Goal: Task Accomplishment & Management: Complete application form

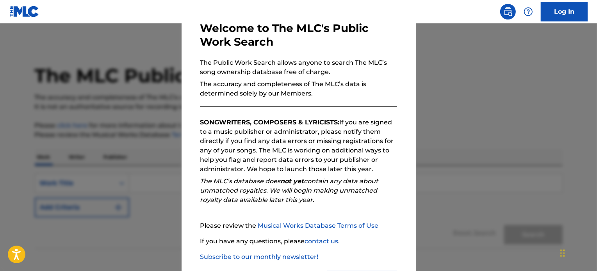
scroll to position [85, 0]
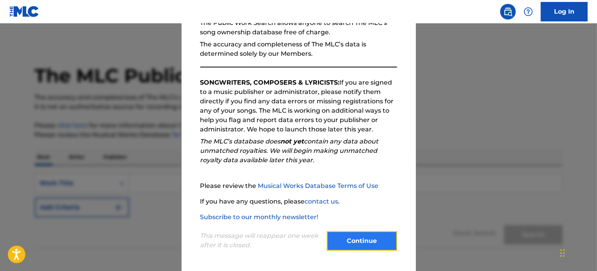
click at [364, 243] on button "Continue" at bounding box center [362, 241] width 70 height 20
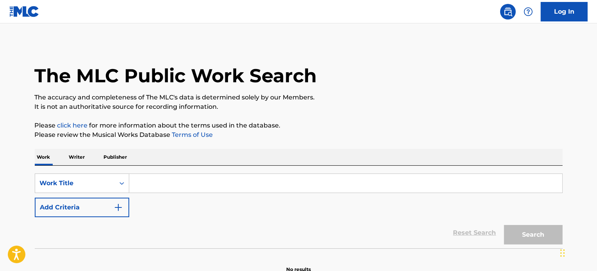
scroll to position [43, 0]
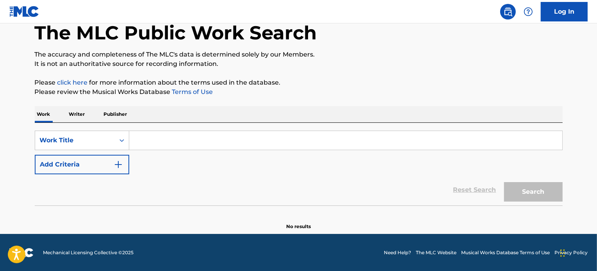
click at [215, 136] on input "Search Form" at bounding box center [345, 140] width 433 height 19
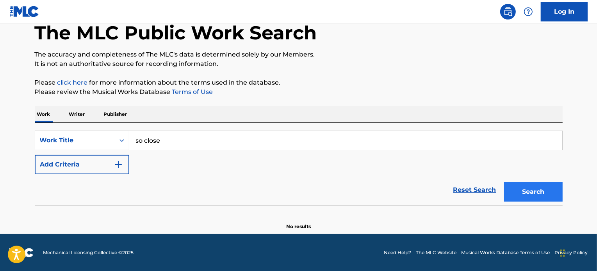
type input "so close"
click at [552, 188] on button "Search" at bounding box center [533, 192] width 59 height 20
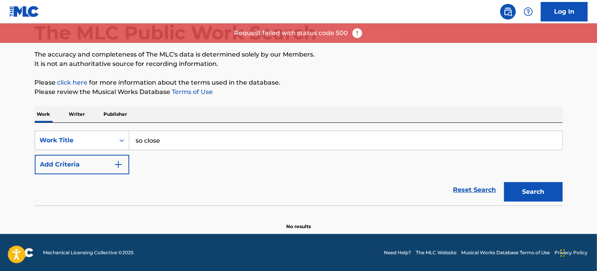
click at [112, 142] on div "Work Title" at bounding box center [75, 140] width 80 height 15
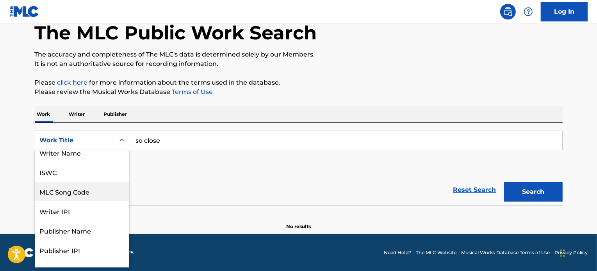
scroll to position [0, 0]
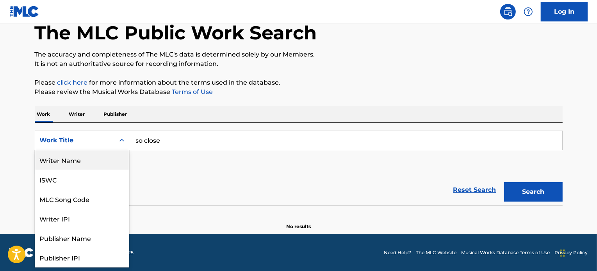
click at [53, 155] on div "Writer Name" at bounding box center [82, 160] width 94 height 20
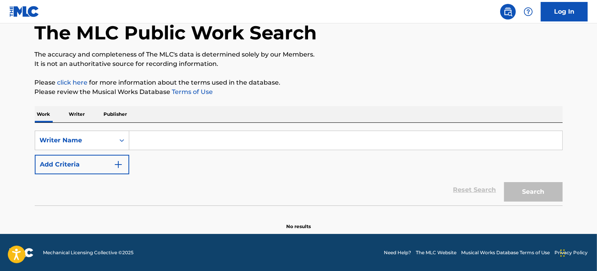
click at [170, 139] on input "Search Form" at bounding box center [345, 140] width 433 height 19
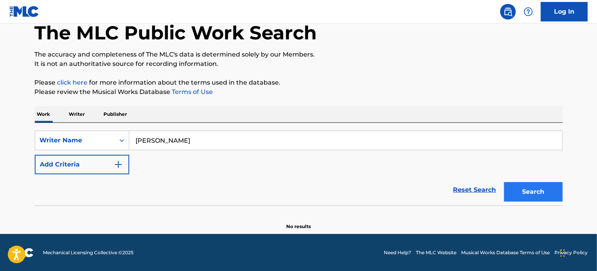
type input "[PERSON_NAME]"
click at [527, 185] on button "Search" at bounding box center [533, 192] width 59 height 20
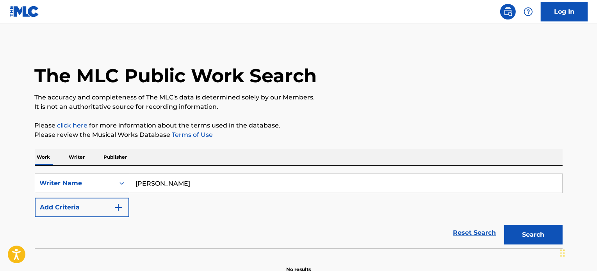
click at [79, 155] on p "Writer" at bounding box center [77, 157] width 21 height 16
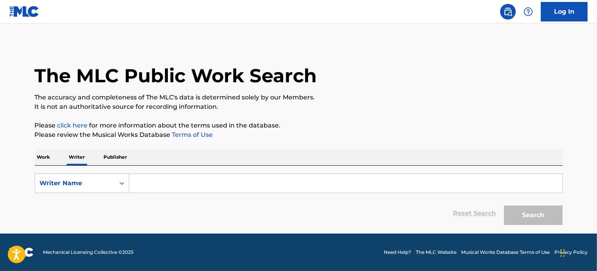
click at [183, 177] on input "Search Form" at bounding box center [345, 183] width 433 height 19
type input "k"
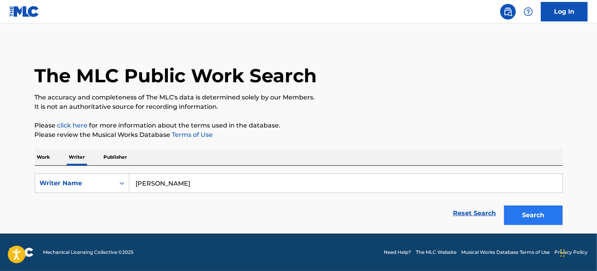
type input "[PERSON_NAME]"
click at [533, 208] on button "Search" at bounding box center [533, 216] width 59 height 20
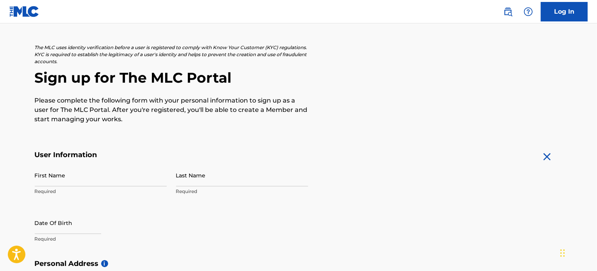
scroll to position [39, 0]
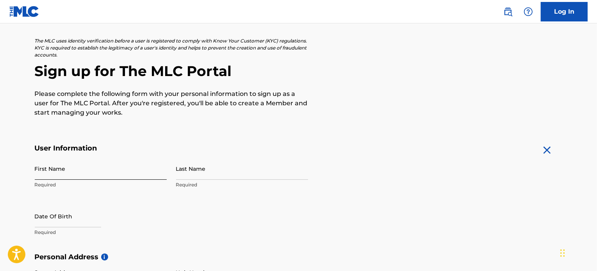
click at [126, 167] on input "First Name" at bounding box center [101, 169] width 132 height 22
type input "MIKHAIL"
click at [201, 173] on input "Last Name" at bounding box center [242, 169] width 132 height 22
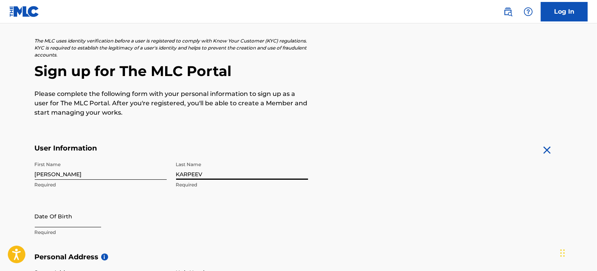
type input "KARPEEV"
select select "8"
select select "2025"
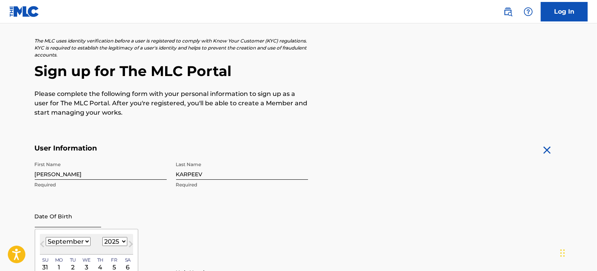
click at [68, 220] on input "text" at bounding box center [68, 216] width 66 height 22
type input "06/13/1973"
click at [264, 233] on div "First Name MIKHAIL Required Last Name KARPEEV Required Date Of Birth Previous M…" at bounding box center [171, 205] width 273 height 95
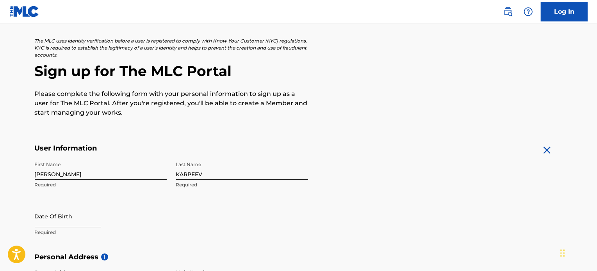
click at [62, 225] on input "text" at bounding box center [68, 216] width 66 height 22
select select "8"
select select "2025"
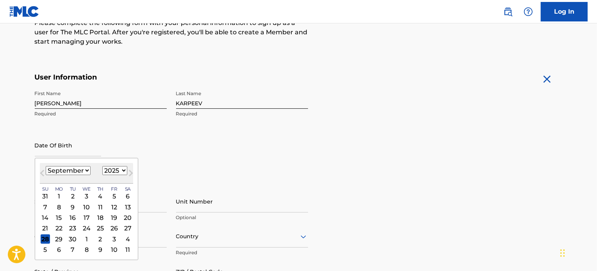
scroll to position [117, 0]
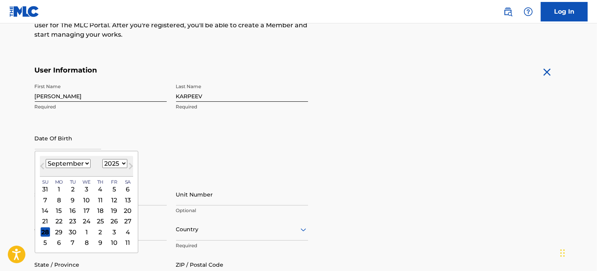
click at [84, 162] on select "January February March April May June July August September October November De…" at bounding box center [68, 163] width 45 height 9
select select "5"
click at [46, 159] on select "January February March April May June July August September October November De…" at bounding box center [68, 163] width 45 height 9
click at [112, 199] on div "13" at bounding box center [113, 199] width 9 height 9
type input "June 13 2025"
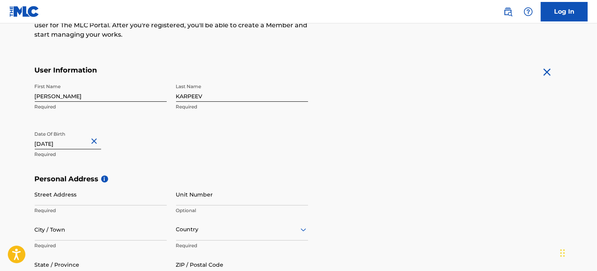
click at [53, 146] on input "June 13 2025" at bounding box center [68, 138] width 66 height 22
select select "5"
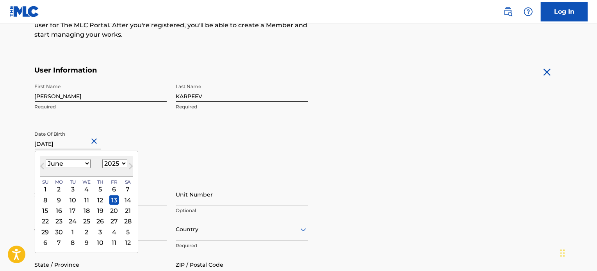
click at [119, 161] on select "1899 1900 1901 1902 1903 1904 1905 1906 1907 1908 1909 1910 1911 1912 1913 1914…" at bounding box center [114, 163] width 25 height 9
select select "1973"
click at [102, 159] on select "1899 1900 1901 1902 1903 1904 1905 1906 1907 1908 1909 1910 1911 1912 1913 1914…" at bounding box center [114, 163] width 25 height 9
click at [85, 208] on div "13" at bounding box center [86, 210] width 9 height 9
type input "June 13 1973"
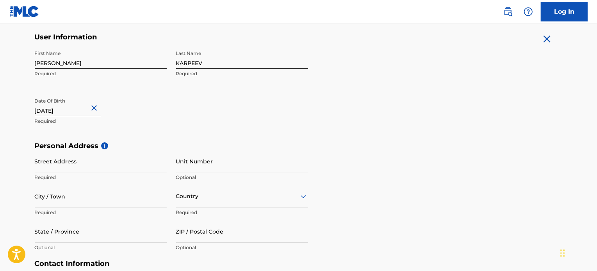
scroll to position [156, 0]
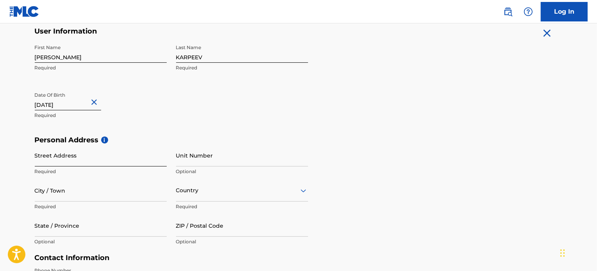
click at [134, 160] on input "Street Address" at bounding box center [101, 155] width 132 height 22
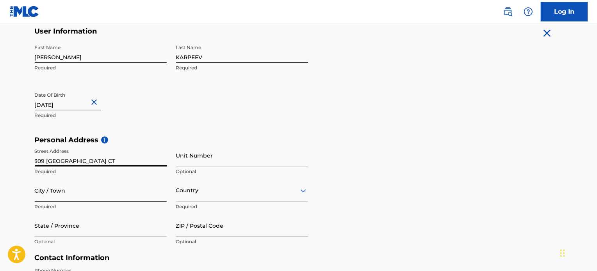
type input "309 ATESSA CT"
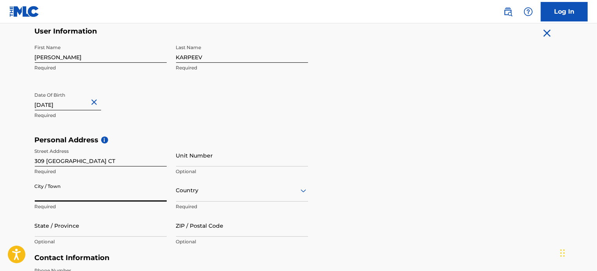
click at [108, 196] on input "City / Town" at bounding box center [101, 190] width 132 height 22
type input "ROSEVILLE"
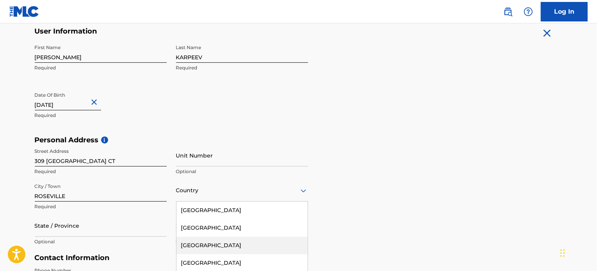
scroll to position [204, 0]
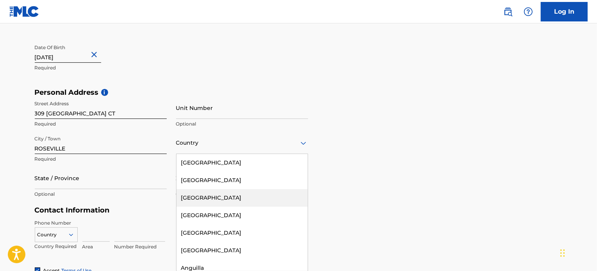
click at [222, 154] on div "223 results available. Use Up and Down to choose options, press Enter to select…" at bounding box center [242, 143] width 132 height 22
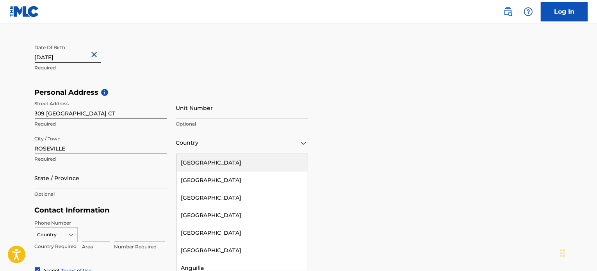
click at [230, 167] on div "United States" at bounding box center [241, 163] width 131 height 18
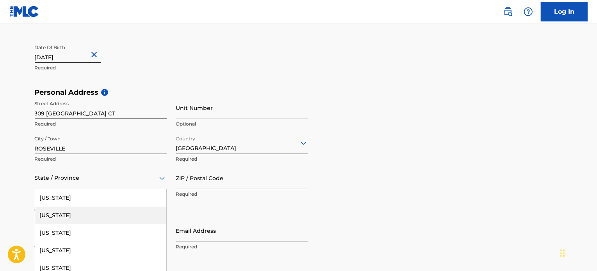
click at [85, 182] on div "57 results available. Use Up and Down to choose options, press Enter to select …" at bounding box center [101, 178] width 132 height 22
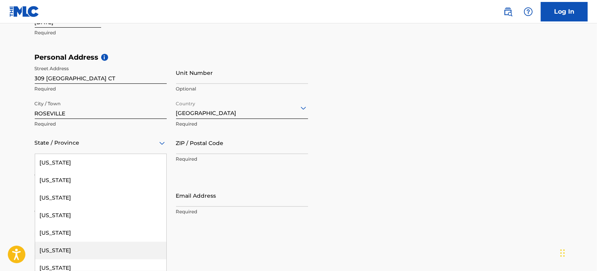
click at [59, 252] on div "California" at bounding box center [100, 251] width 131 height 18
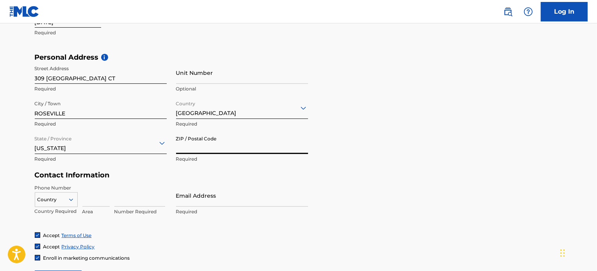
click at [222, 142] on input "ZIP / Postal Code" at bounding box center [242, 143] width 132 height 22
type input "95747"
click at [72, 201] on div "Country" at bounding box center [56, 198] width 43 height 12
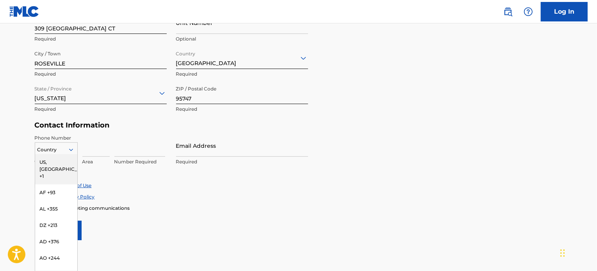
click at [59, 160] on div "US, CA +1" at bounding box center [56, 169] width 42 height 30
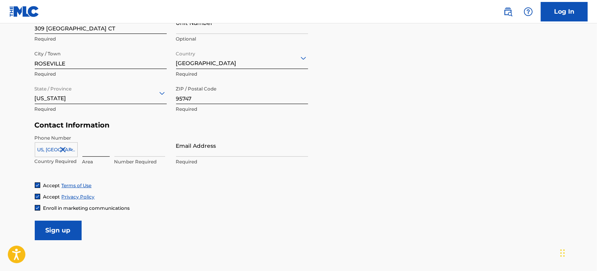
click at [98, 153] on input at bounding box center [95, 146] width 27 height 22
type input "415"
click at [137, 152] on input at bounding box center [139, 146] width 51 height 22
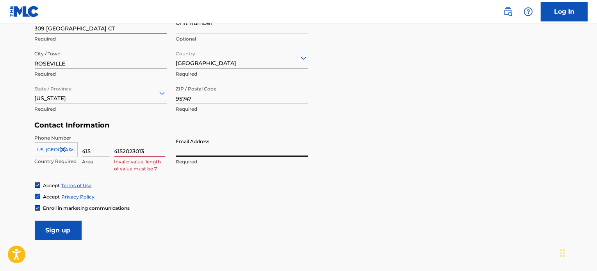
click at [248, 148] on input "Email Address" at bounding box center [242, 146] width 132 height 22
click at [122, 151] on input "4152023013" at bounding box center [139, 146] width 51 height 22
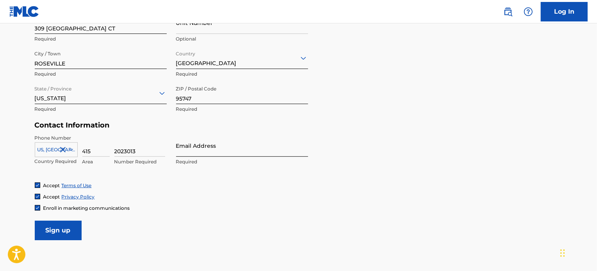
type input "2023013"
click at [213, 150] on input "Email Address" at bounding box center [242, 146] width 132 height 22
type input "M"
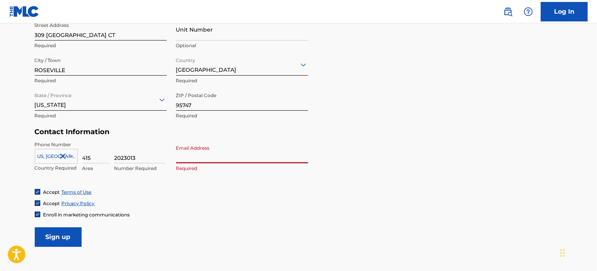
scroll to position [300, 0]
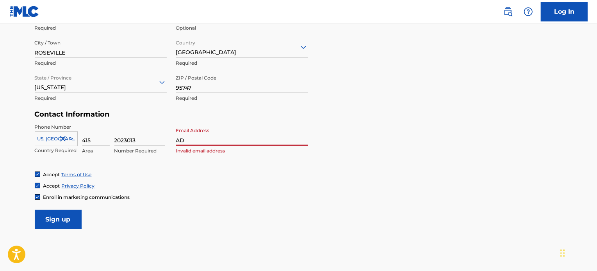
type input "A"
paste input "min@songbymikerus.com"
type input "admin@songbymikerus.com"
click at [258, 169] on div "Phone Number US, CA +1 Country Required 415 Area 2023013 Number Required Email …" at bounding box center [171, 148] width 273 height 48
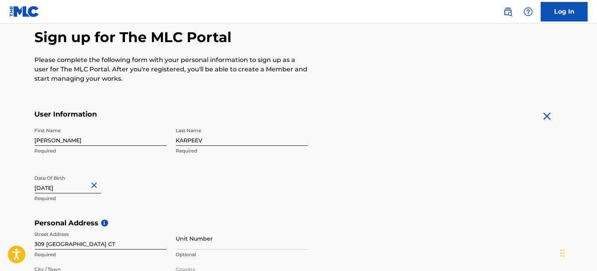
scroll to position [117, 0]
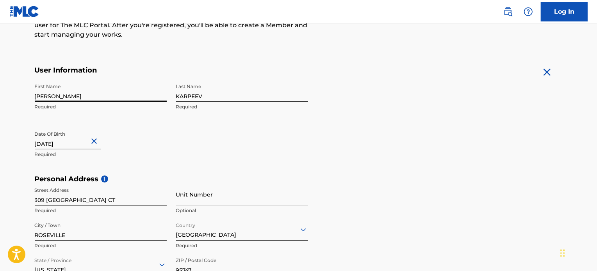
click at [35, 95] on input "[PERSON_NAME]" at bounding box center [101, 91] width 132 height 22
click at [177, 97] on input "KARPEEV" at bounding box center [242, 91] width 132 height 22
click at [140, 159] on div "Date Of Birth June 13 1973 Required" at bounding box center [101, 144] width 132 height 35
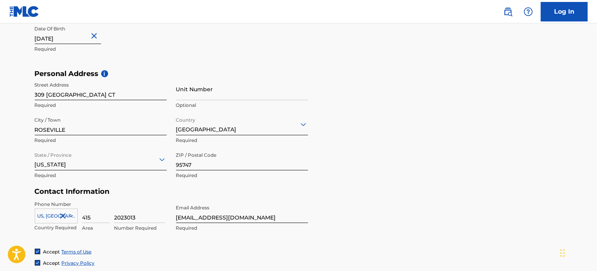
scroll to position [234, 0]
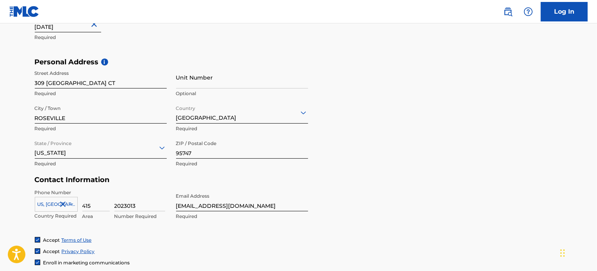
click at [6, 177] on main "The MLC uses identity verification before a user is registered to comply with K…" at bounding box center [298, 63] width 597 height 549
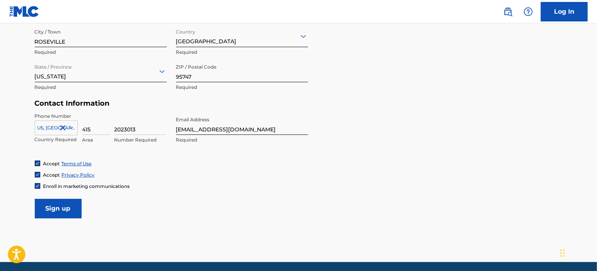
scroll to position [312, 0]
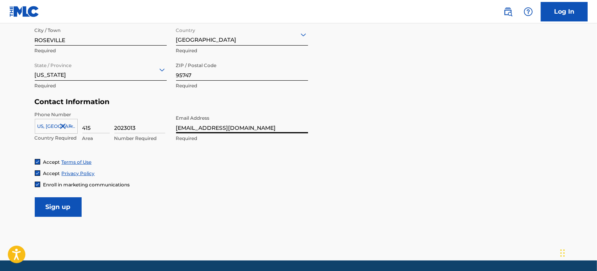
click at [267, 128] on input "admin@songbymikerus.com" at bounding box center [242, 122] width 132 height 22
click at [65, 212] on input "Sign up" at bounding box center [58, 207] width 47 height 20
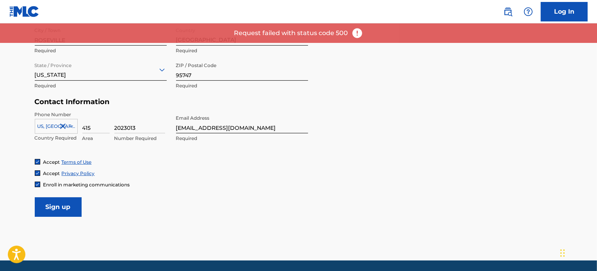
click at [357, 35] on img at bounding box center [357, 33] width 12 height 12
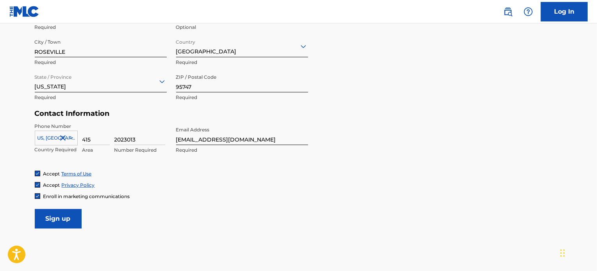
scroll to position [339, 0]
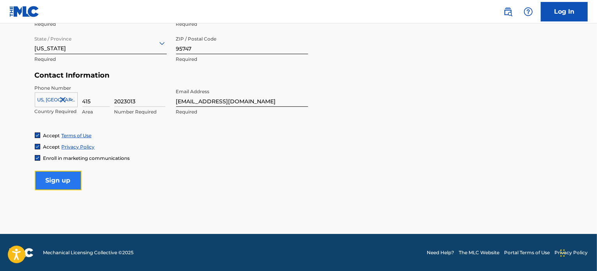
click at [45, 180] on input "Sign up" at bounding box center [58, 181] width 47 height 20
click at [63, 178] on input "Sign up" at bounding box center [58, 181] width 47 height 20
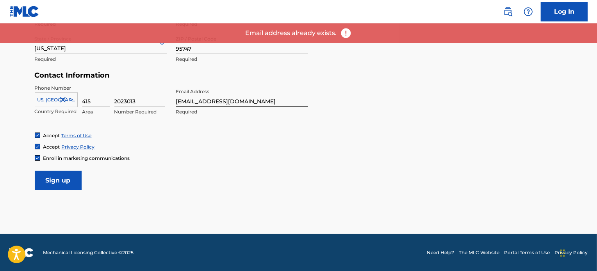
click at [345, 33] on img at bounding box center [346, 33] width 12 height 12
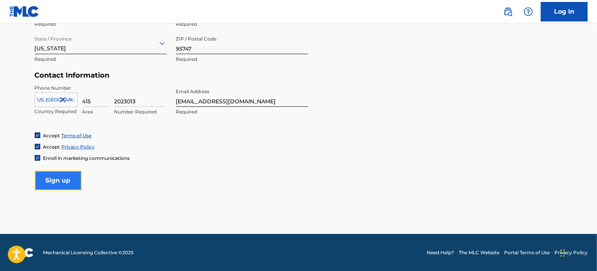
click at [66, 181] on input "Sign up" at bounding box center [58, 181] width 47 height 20
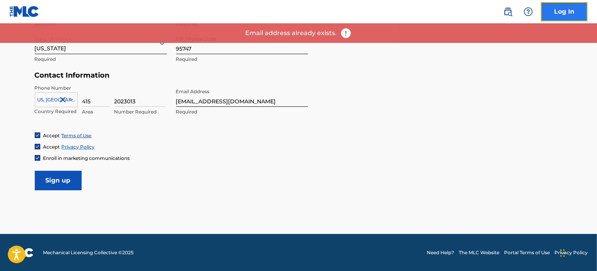
click at [567, 8] on link "Log In" at bounding box center [563, 12] width 47 height 20
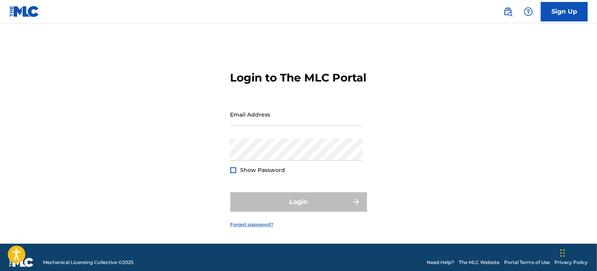
click at [247, 228] on link "Forgot password?" at bounding box center [251, 224] width 43 height 7
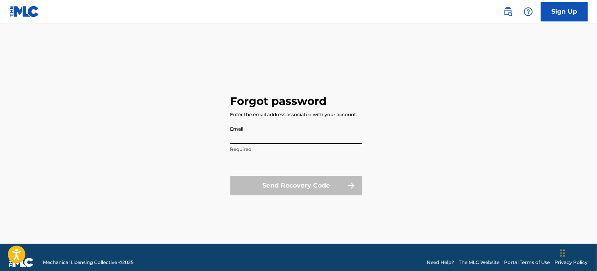
click at [272, 134] on input "Email" at bounding box center [296, 133] width 132 height 22
paste input "admin@songbymikerus.com"
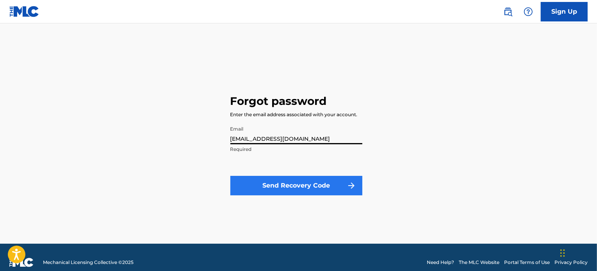
type input "admin@songbymikerus.com"
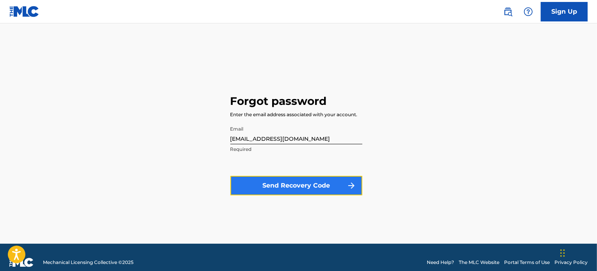
click at [299, 186] on button "Send Recovery Code" at bounding box center [296, 186] width 132 height 20
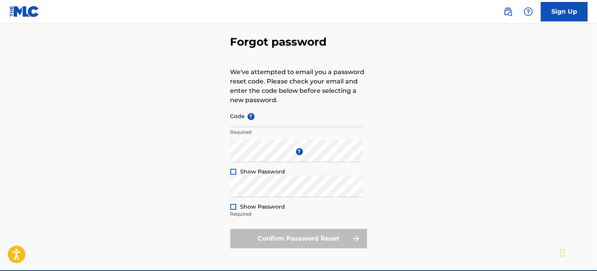
scroll to position [39, 0]
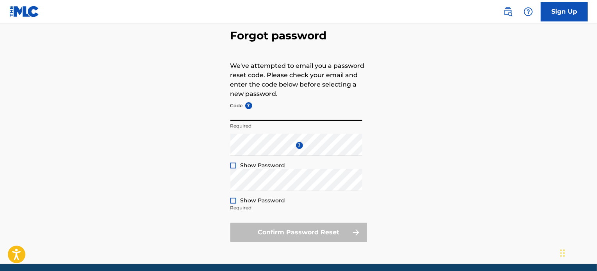
click at [311, 115] on input "Code ?" at bounding box center [296, 110] width 132 height 22
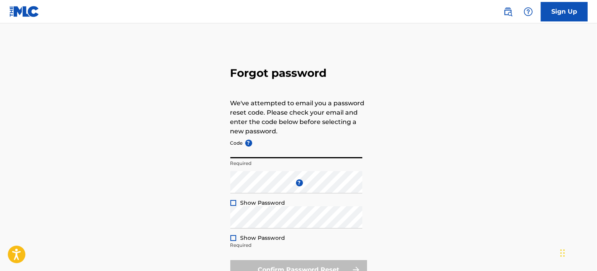
scroll to position [0, 0]
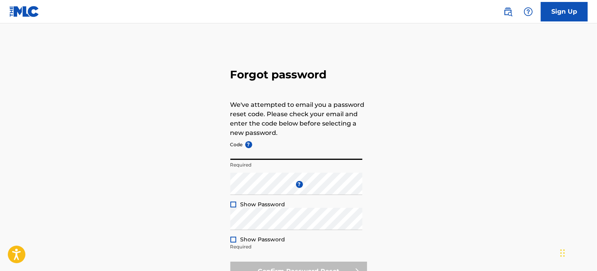
paste input "FP_5e11ceb8c0e33cb7740e5d742271"
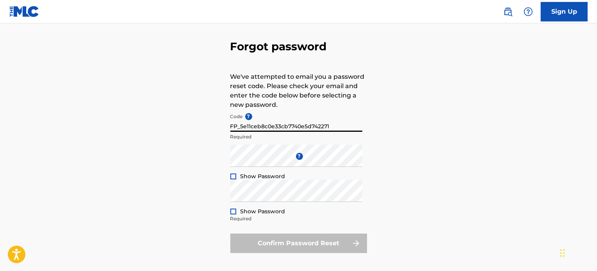
scroll to position [39, 0]
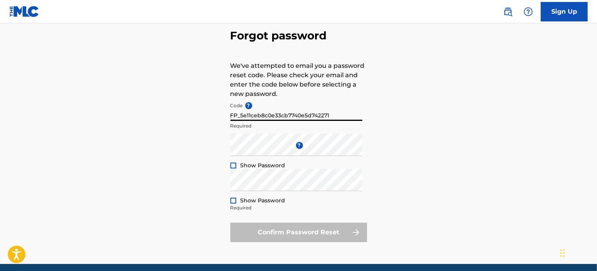
type input "FP_5e11ceb8c0e33cb7740e5d742271"
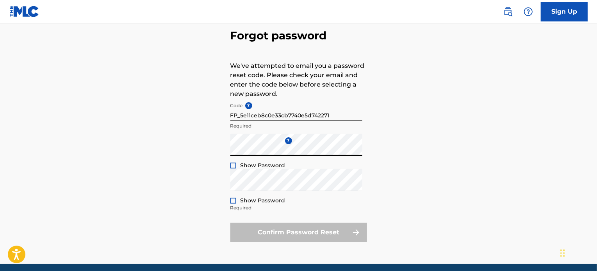
click at [232, 165] on div at bounding box center [233, 166] width 6 height 6
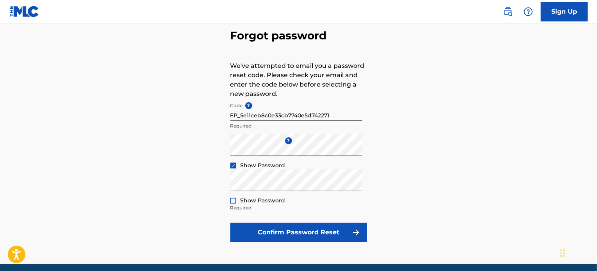
click at [234, 201] on div at bounding box center [233, 201] width 6 height 6
click at [226, 188] on div "Forgot password We've attempted to email you a password reset code. Please chec…" at bounding box center [298, 134] width 546 height 260
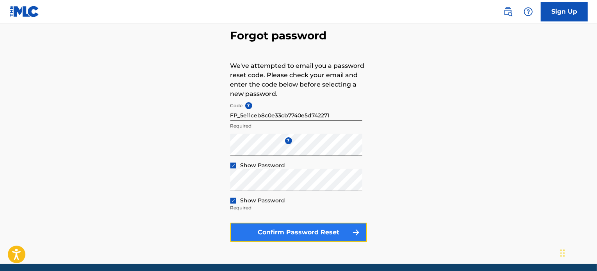
click at [323, 232] on button "Confirm Password Reset" at bounding box center [298, 233] width 137 height 20
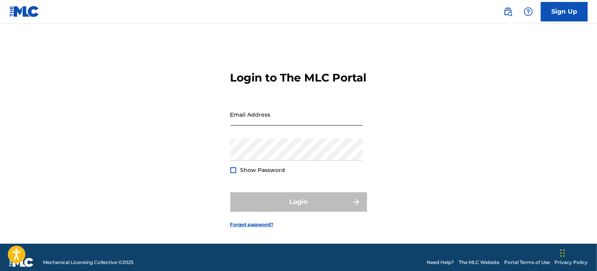
click at [284, 126] on input "Email Address" at bounding box center [296, 114] width 132 height 22
paste input "admin@songbymikerus.com"
type input "admin@songbymikerus.com"
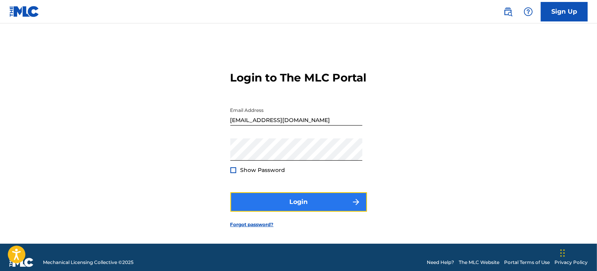
click at [336, 209] on button "Login" at bounding box center [298, 202] width 137 height 20
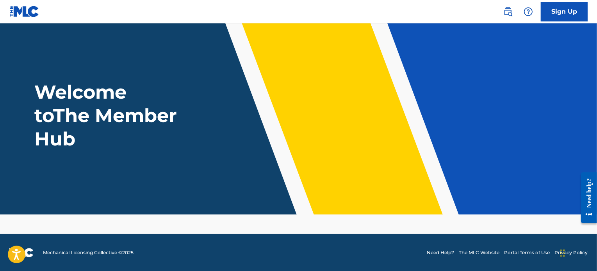
click at [235, 102] on div "Welcome to The Member Hub" at bounding box center [298, 115] width 546 height 70
click at [444, 63] on header "Welcome to The Member Hub" at bounding box center [298, 118] width 597 height 191
drag, startPoint x: 563, startPoint y: 256, endPoint x: 186, endPoint y: 257, distance: 376.5
click at [186, 257] on div "Chat Widget" at bounding box center [197, 252] width 39 height 37
drag, startPoint x: 183, startPoint y: 250, endPoint x: 98, endPoint y: 2, distance: 263.0
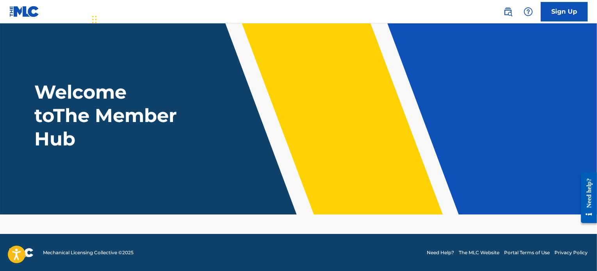
click at [98, 2] on div "Chat Widget" at bounding box center [109, 18] width 39 height 37
drag, startPoint x: 96, startPoint y: 16, endPoint x: 42, endPoint y: 5, distance: 54.6
click at [42, 5] on div "Chat Widget" at bounding box center [54, 18] width 39 height 37
click at [591, 193] on div "Need help?" at bounding box center [588, 193] width 11 height 30
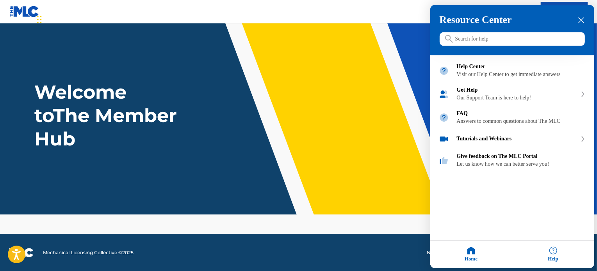
click at [578, 18] on icon "close resource center" at bounding box center [581, 21] width 6 height 6
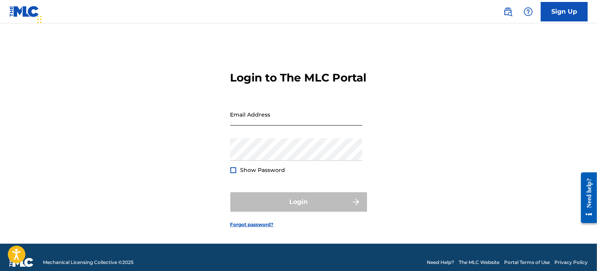
click at [286, 126] on input "Email Address" at bounding box center [296, 114] width 132 height 22
paste input "[EMAIL_ADDRESS][DOMAIN_NAME]"
type input "[EMAIL_ADDRESS][DOMAIN_NAME]"
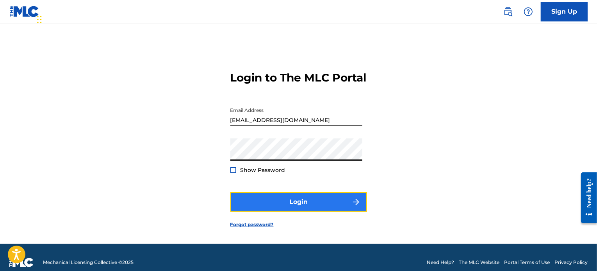
click at [310, 210] on button "Login" at bounding box center [298, 202] width 137 height 20
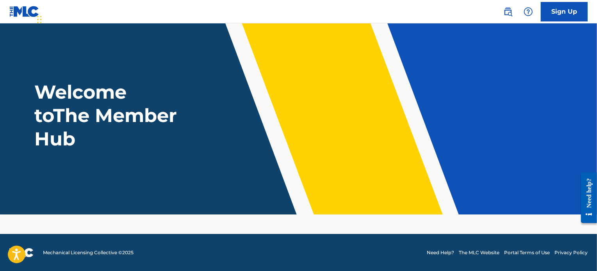
click at [516, 126] on div "Welcome to The Member Hub" at bounding box center [298, 115] width 546 height 70
click at [504, 11] on img at bounding box center [507, 11] width 9 height 9
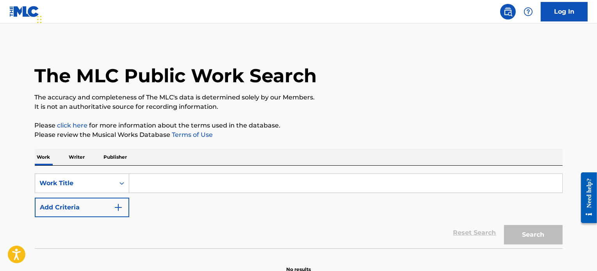
click at [183, 181] on input "Search Form" at bounding box center [345, 183] width 433 height 19
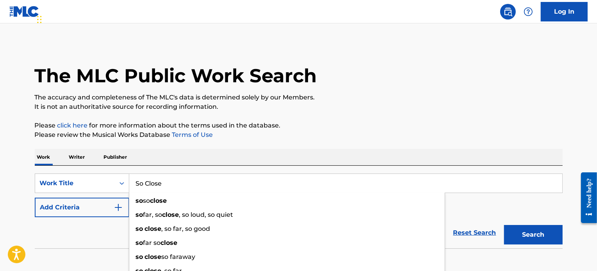
type input "So Close"
click at [504, 225] on button "Search" at bounding box center [533, 235] width 59 height 20
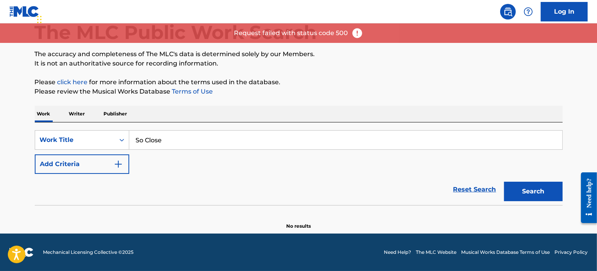
scroll to position [43, 0]
